Goal: Information Seeking & Learning: Learn about a topic

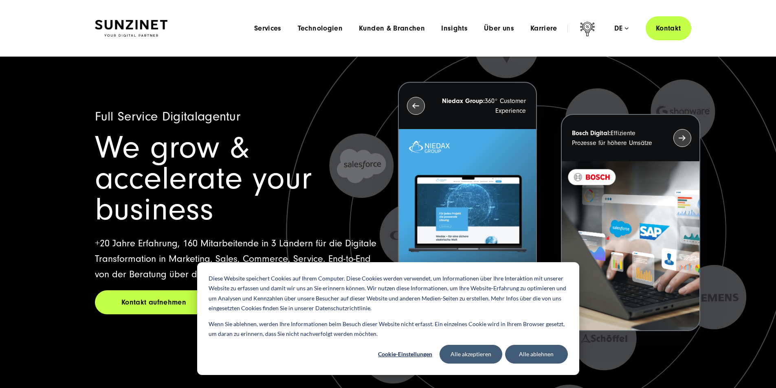
click at [476, 22] on div "Menu Services Menu Full Service Digitalagentur Wir lösen komplexe Herausforderu…" at bounding box center [468, 28] width 445 height 24
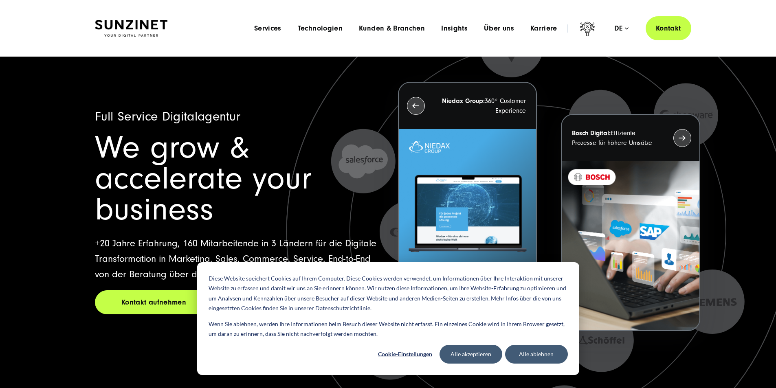
click at [477, 24] on div "Menu Services Menu Full Service Digitalagentur Wir lösen komplexe Herausforderu…" at bounding box center [468, 28] width 445 height 24
click at [484, 28] on span "Über uns" at bounding box center [499, 28] width 30 height 8
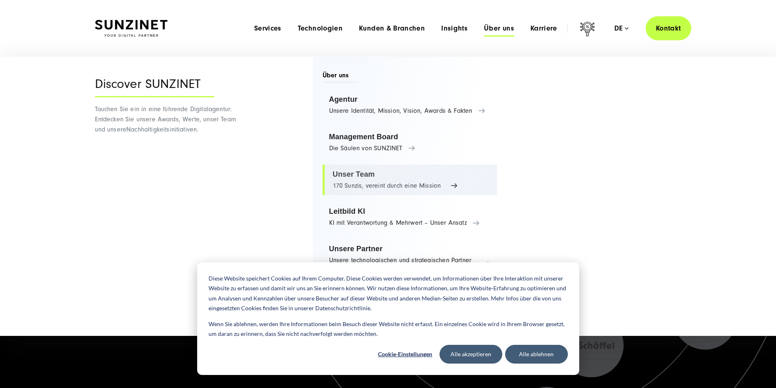
click at [355, 185] on link "Unser Team 170 Sunzis, vereint durch eine Mission" at bounding box center [410, 180] width 175 height 31
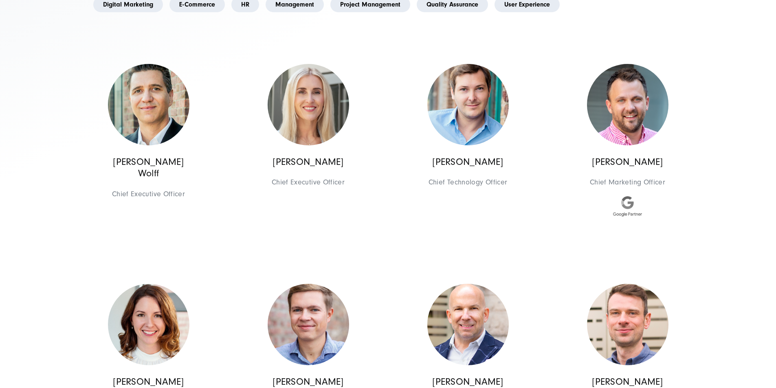
scroll to position [435, 0]
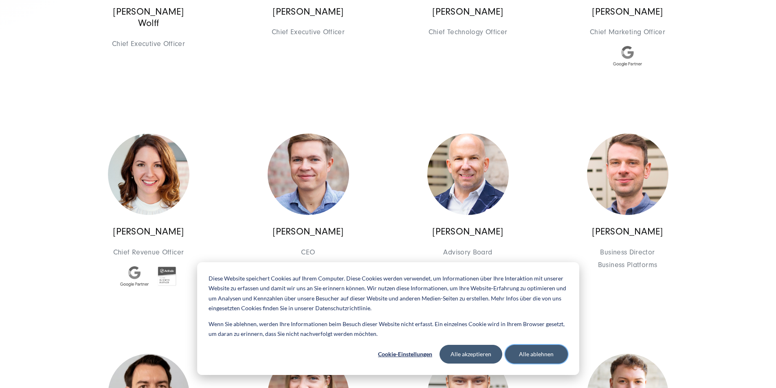
click at [514, 349] on button "Alle ablehnen" at bounding box center [536, 354] width 63 height 19
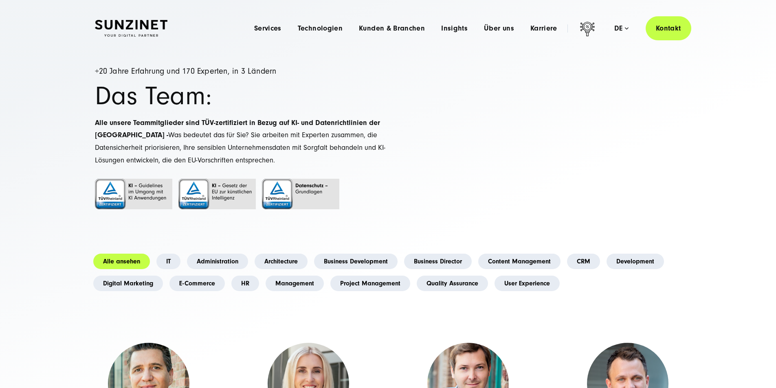
scroll to position [0, 0]
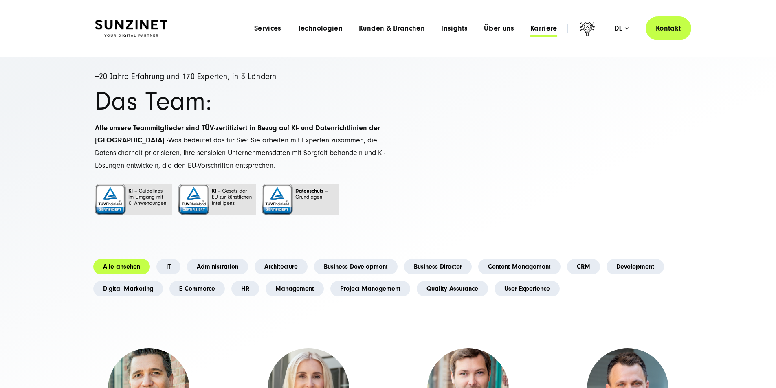
click at [535, 24] on span "Karriere" at bounding box center [544, 28] width 27 height 8
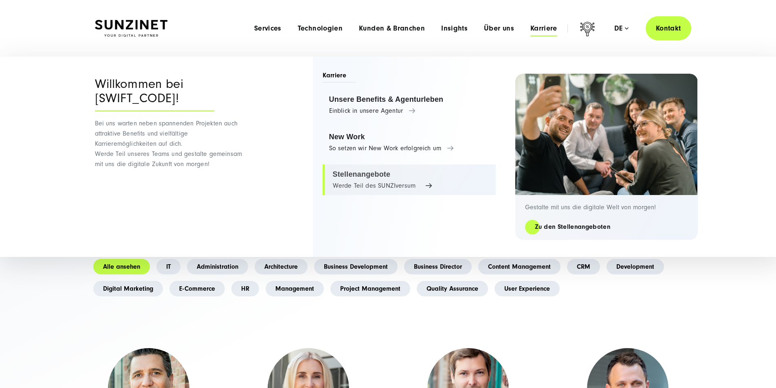
click at [372, 183] on link "Stellenangebote Werde Teil des SUNZIversum" at bounding box center [409, 180] width 173 height 31
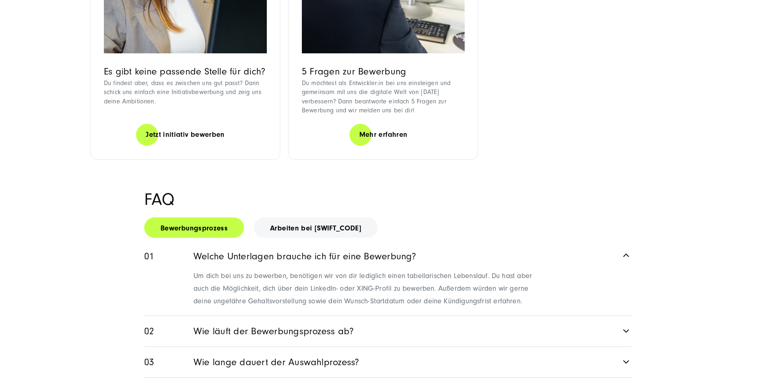
scroll to position [1087, 0]
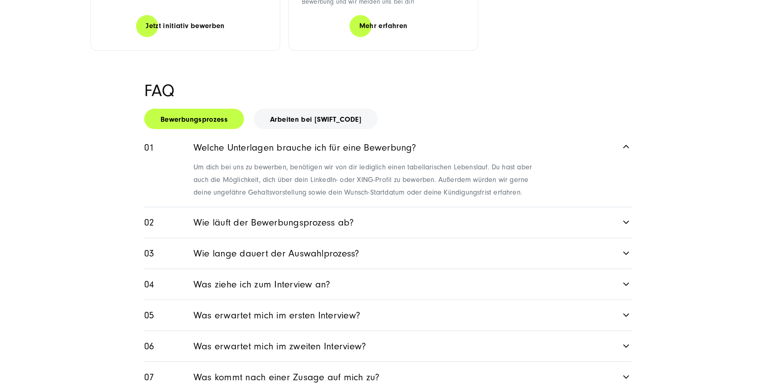
click at [606, 238] on link "Wie läuft der Bewerbungsprozess ab?" at bounding box center [388, 222] width 488 height 31
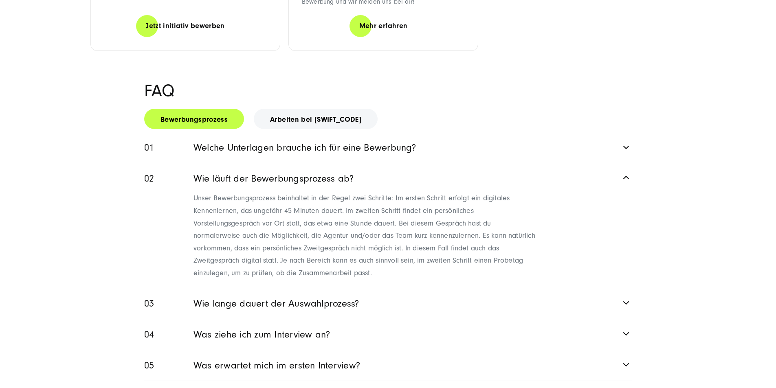
click at [624, 182] on icon at bounding box center [627, 177] width 10 height 10
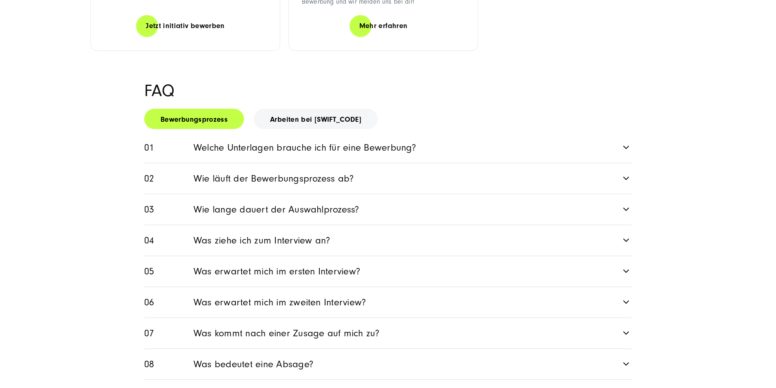
click at [344, 225] on link "Wie lange dauert der Auswahlprozess?" at bounding box center [388, 209] width 488 height 31
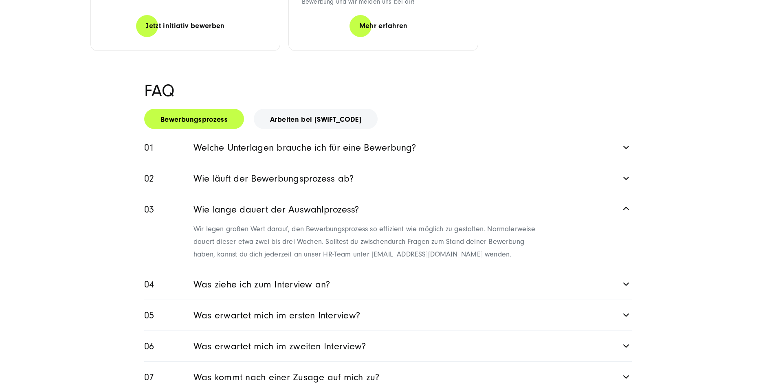
scroll to position [1195, 0]
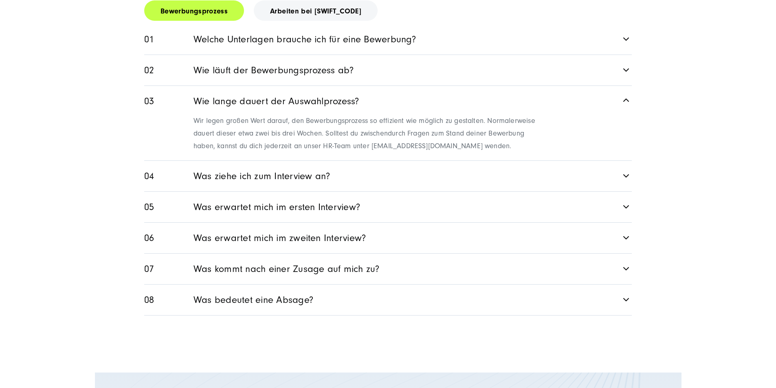
click at [348, 192] on link "Was ziehe ich zum Interview an?" at bounding box center [388, 176] width 488 height 31
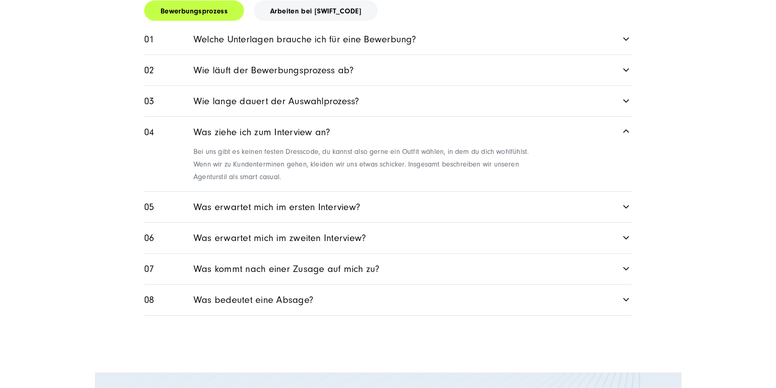
click at [383, 222] on link "Was erwartet mich im ersten Interview?" at bounding box center [388, 207] width 488 height 31
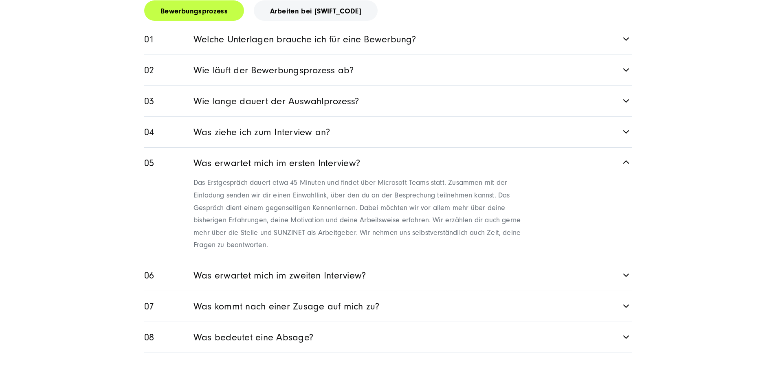
click at [618, 176] on link "Was erwartet mich im ersten Interview?" at bounding box center [388, 162] width 488 height 28
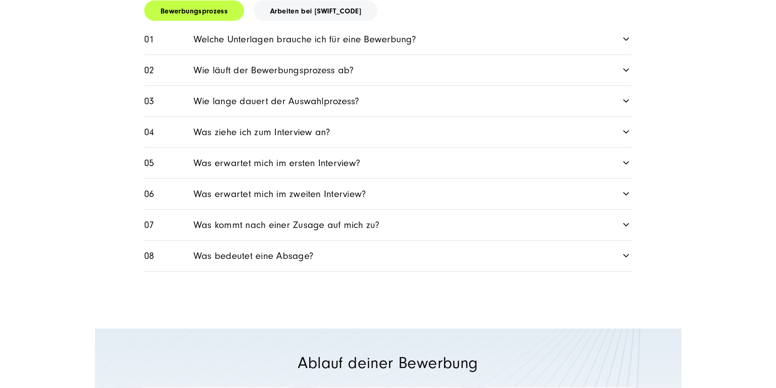
click at [283, 209] on link "Was erwartet mich im zweiten Interview?" at bounding box center [388, 194] width 488 height 31
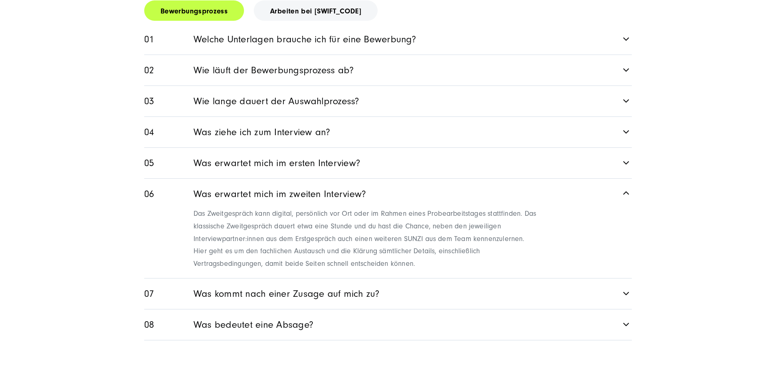
click at [620, 207] on link "Was erwartet mich im zweiten Interview?" at bounding box center [388, 193] width 488 height 28
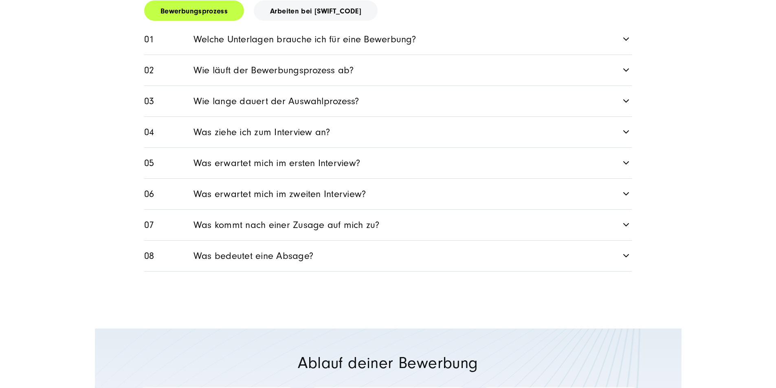
click at [280, 240] on link "Was kommt nach einer Zusage auf mich zu?" at bounding box center [388, 225] width 488 height 31
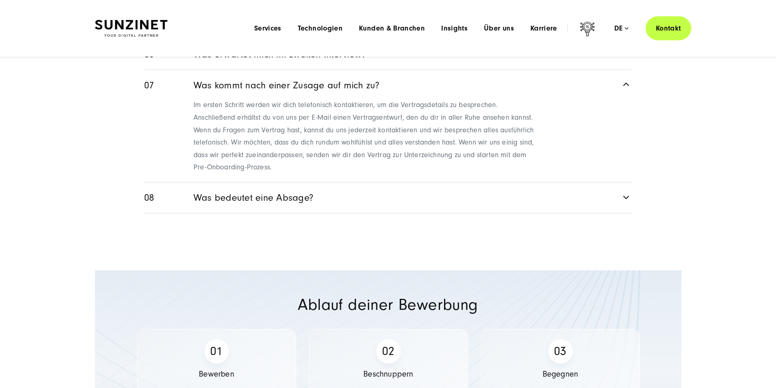
scroll to position [1304, 0]
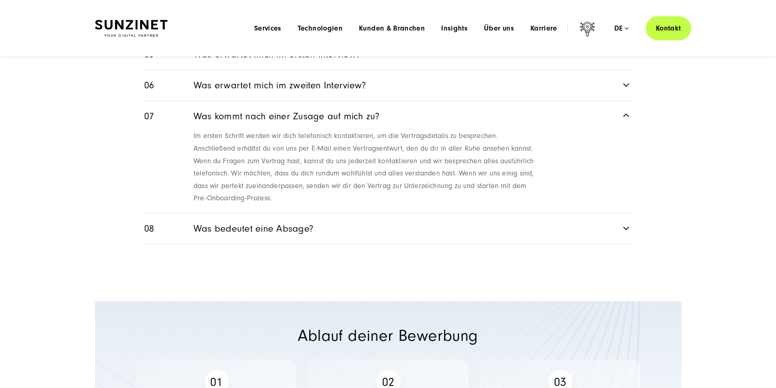
click at [626, 120] on icon at bounding box center [627, 115] width 10 height 10
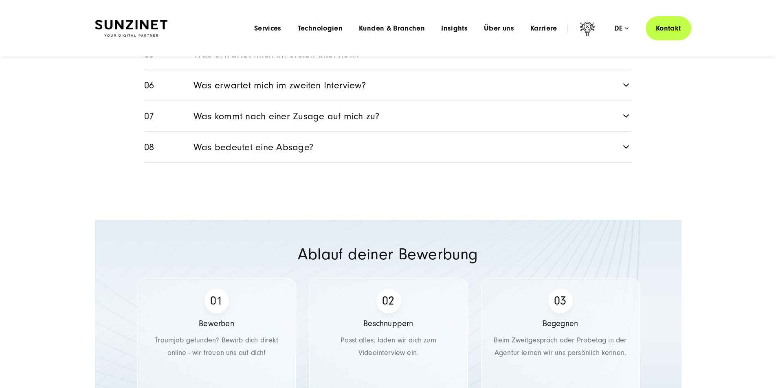
click at [618, 163] on link "Was bedeutet eine Absage?" at bounding box center [388, 147] width 488 height 31
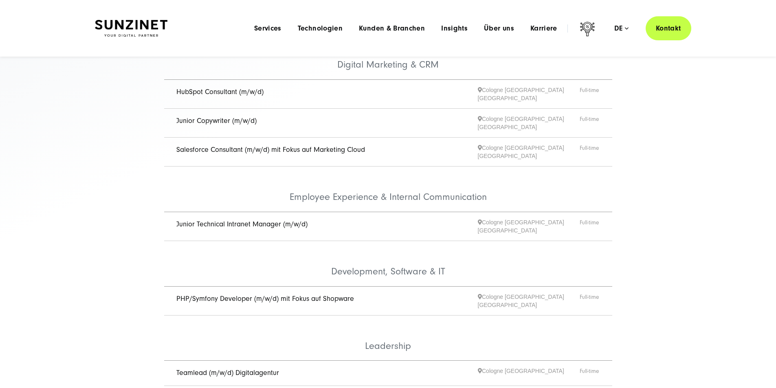
scroll to position [217, 0]
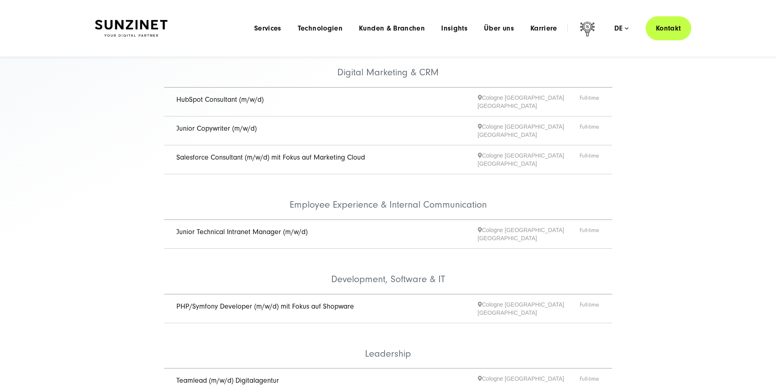
click at [209, 132] on link "Junior Copywriter (m/w/d)" at bounding box center [216, 128] width 80 height 9
